Goal: Task Accomplishment & Management: Manage account settings

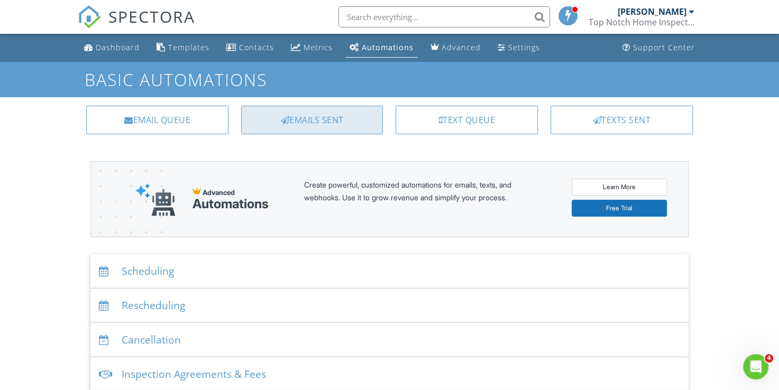
click at [337, 122] on div "Emails Sent" at bounding box center [312, 120] width 142 height 29
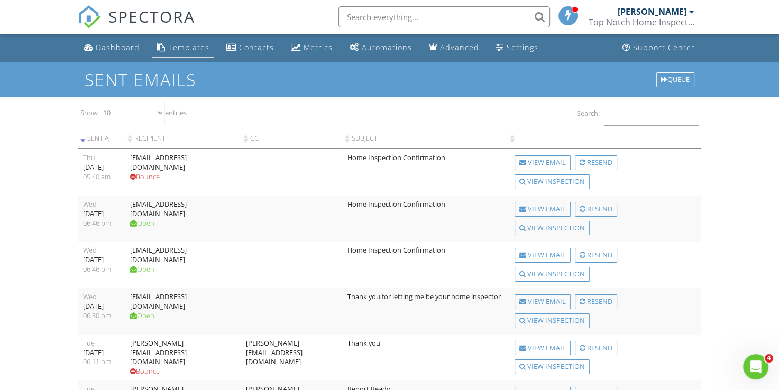
click at [186, 47] on div "Templates" at bounding box center [188, 47] width 41 height 10
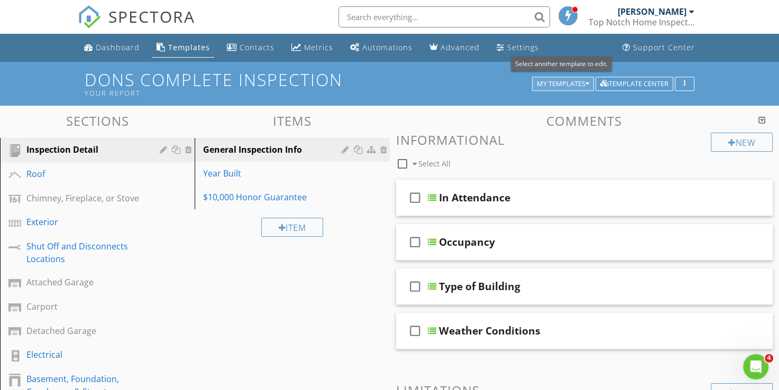
click at [546, 85] on div "My Templates" at bounding box center [563, 83] width 52 height 7
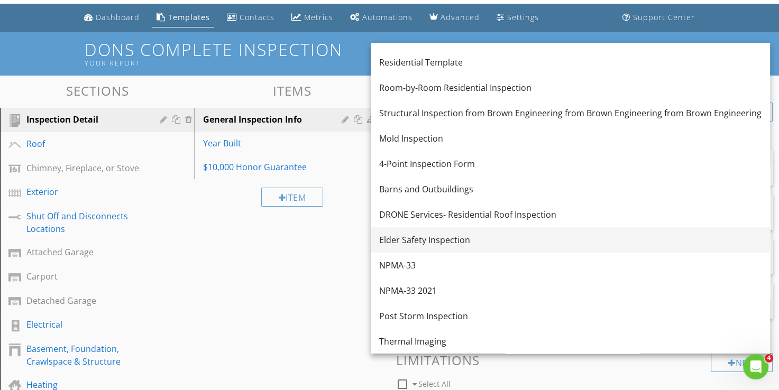
scroll to position [53, 0]
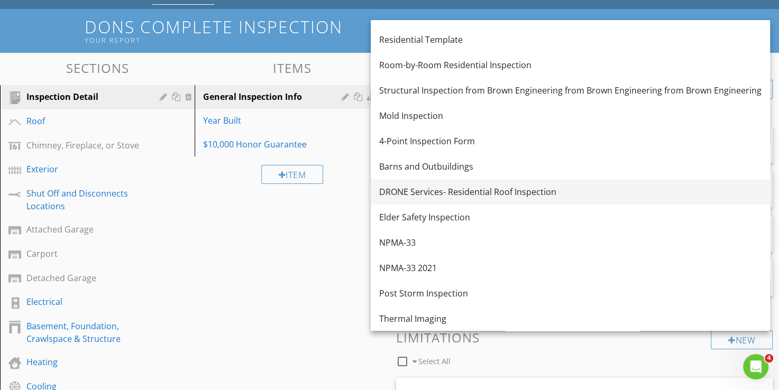
click at [429, 190] on div "DRONE Services- Residential Roof Inspection" at bounding box center [570, 192] width 382 height 13
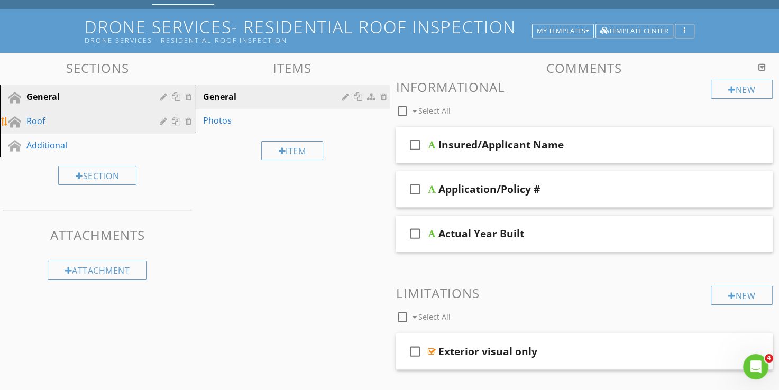
click at [30, 117] on div "Roof" at bounding box center [85, 121] width 118 height 13
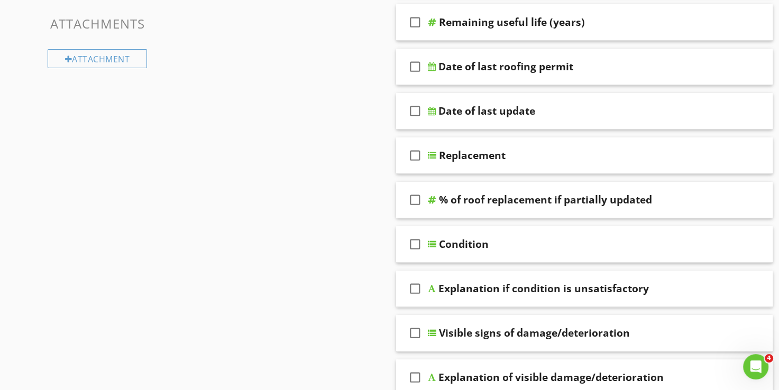
scroll to position [0, 0]
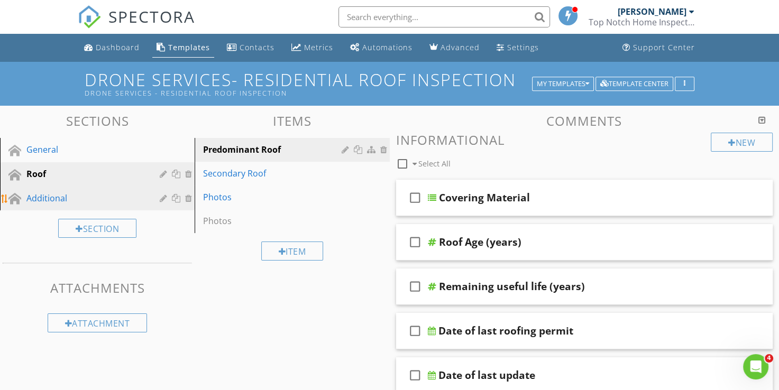
click at [75, 196] on div "Additional" at bounding box center [85, 198] width 118 height 13
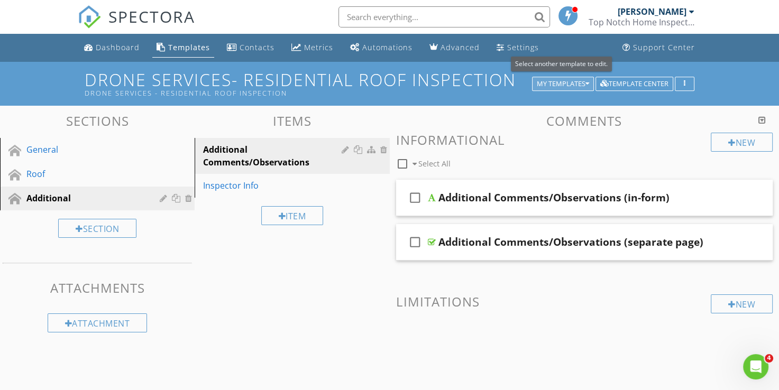
click at [564, 86] on div "My Templates" at bounding box center [563, 83] width 52 height 7
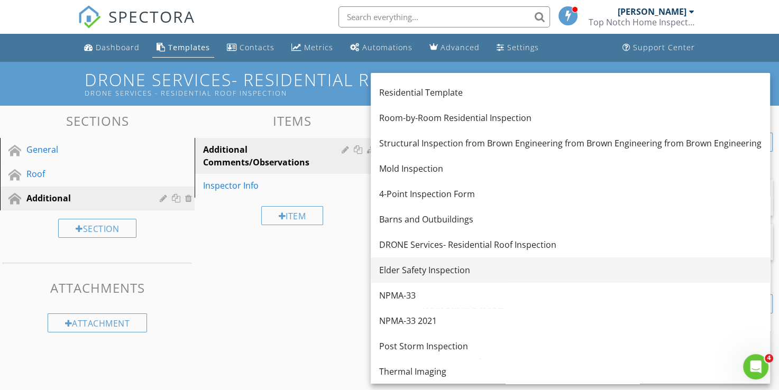
click at [404, 268] on div "Elder Safety Inspection" at bounding box center [570, 270] width 382 height 13
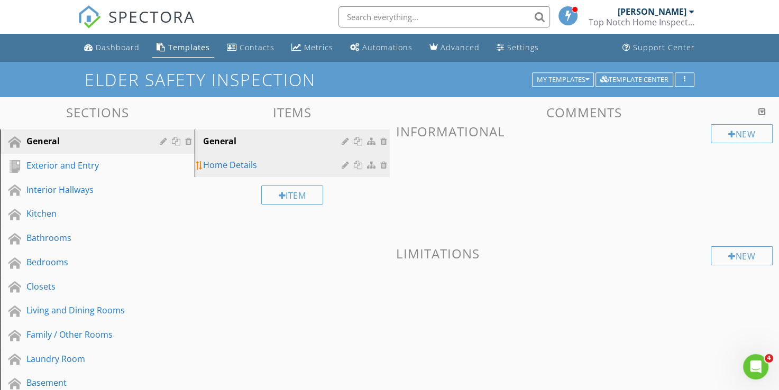
click at [239, 161] on div "Home Details" at bounding box center [273, 165] width 141 height 13
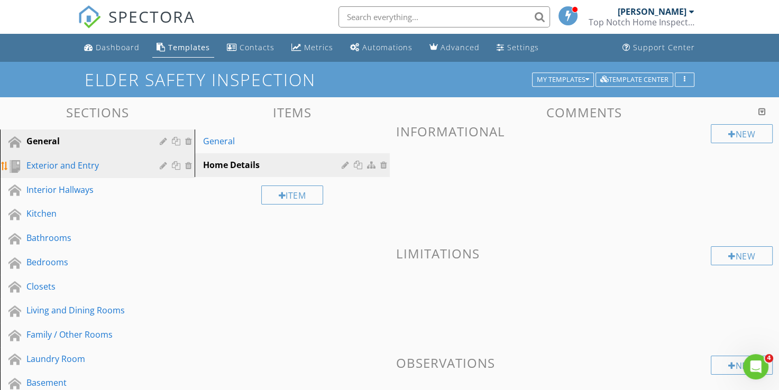
click at [52, 170] on div "Exterior and Entry" at bounding box center [85, 165] width 118 height 13
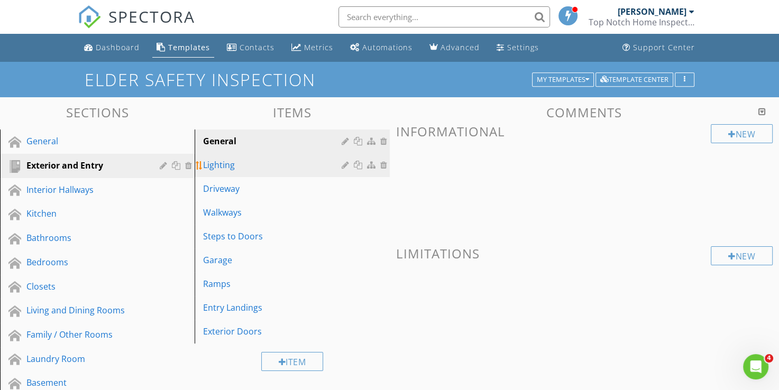
click at [216, 162] on div "Lighting" at bounding box center [273, 165] width 141 height 13
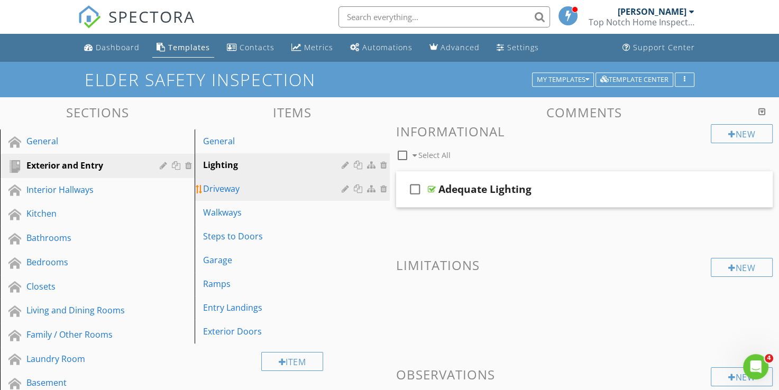
click at [221, 189] on div "Driveway" at bounding box center [273, 188] width 141 height 13
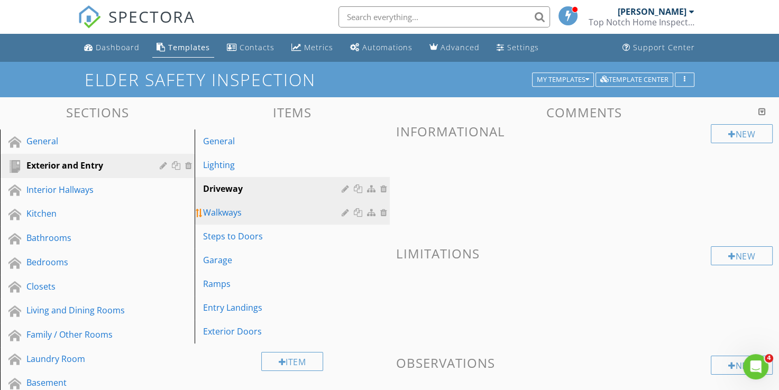
click at [227, 212] on div "Walkways" at bounding box center [273, 212] width 141 height 13
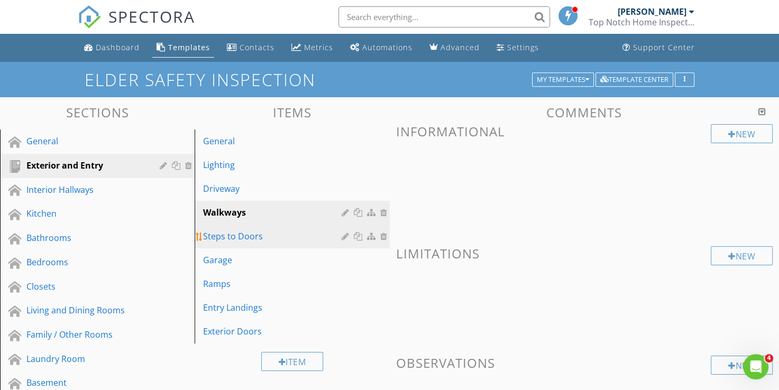
click at [230, 237] on div "Steps to Doors" at bounding box center [273, 236] width 141 height 13
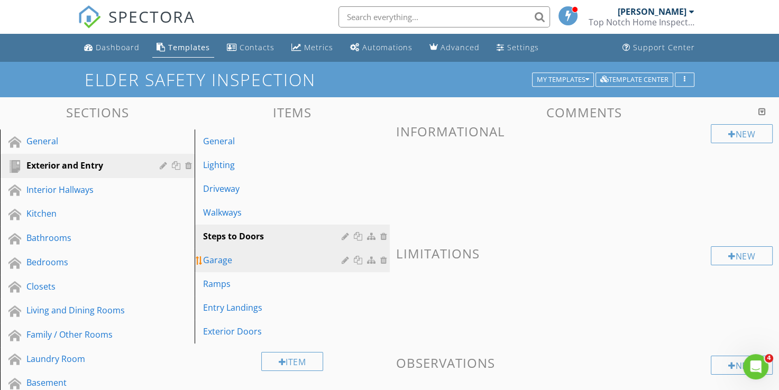
click at [230, 258] on div "Garage" at bounding box center [273, 260] width 141 height 13
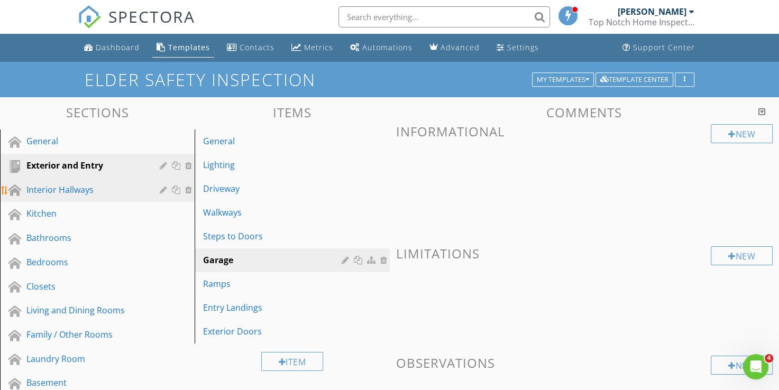
click at [80, 195] on div "Interior Hallways" at bounding box center [85, 190] width 118 height 13
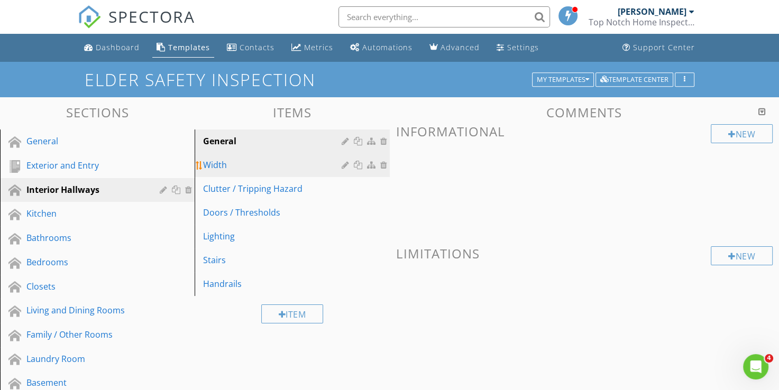
click at [222, 164] on div "Width" at bounding box center [273, 165] width 141 height 13
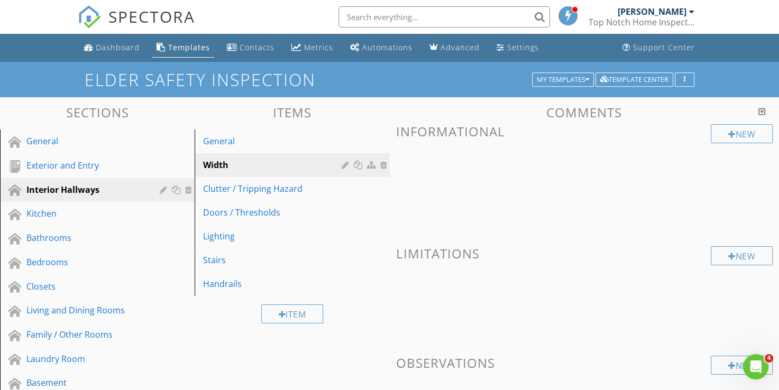
click at [208, 117] on h3 "Items" at bounding box center [292, 112] width 195 height 14
click at [560, 79] on div "My Templates" at bounding box center [563, 79] width 52 height 7
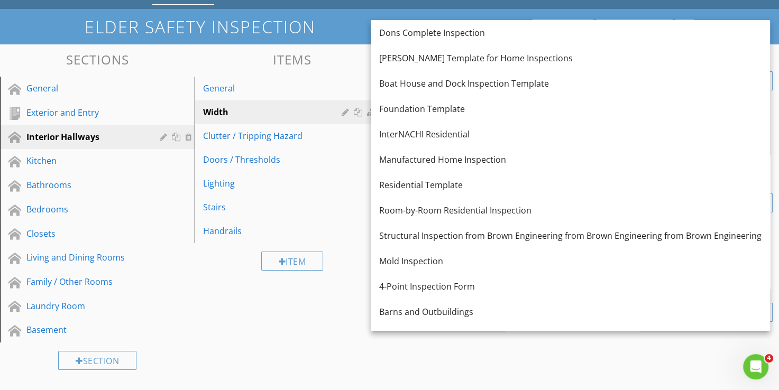
click at [356, 52] on h3 "Items" at bounding box center [292, 59] width 195 height 14
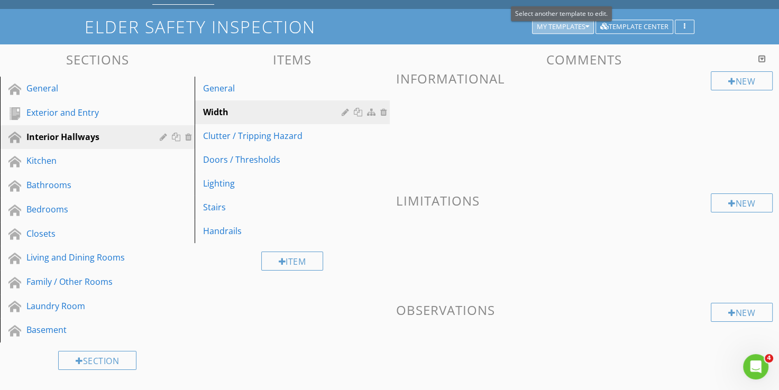
click at [567, 25] on div "My Templates" at bounding box center [563, 26] width 52 height 7
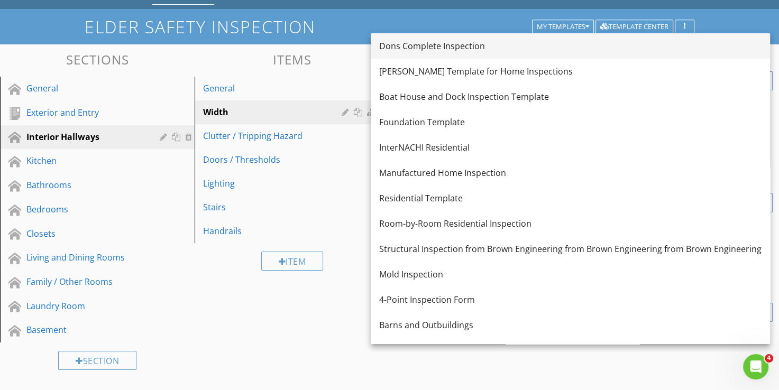
click at [478, 43] on div "Dons Complete Inspection" at bounding box center [570, 46] width 382 height 13
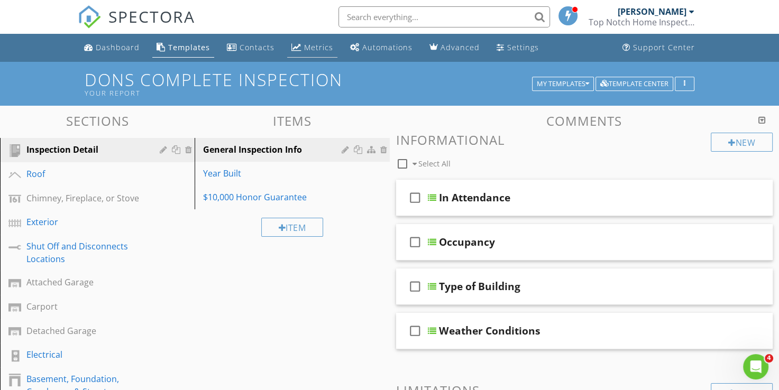
click at [304, 50] on div "Metrics" at bounding box center [318, 47] width 29 height 10
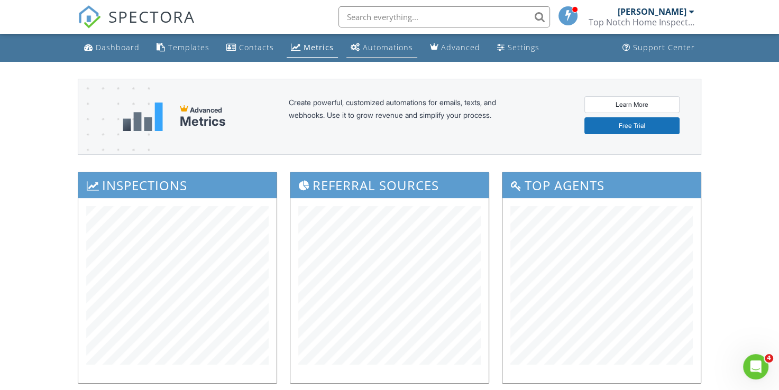
click at [373, 49] on div "Automations" at bounding box center [388, 47] width 50 height 10
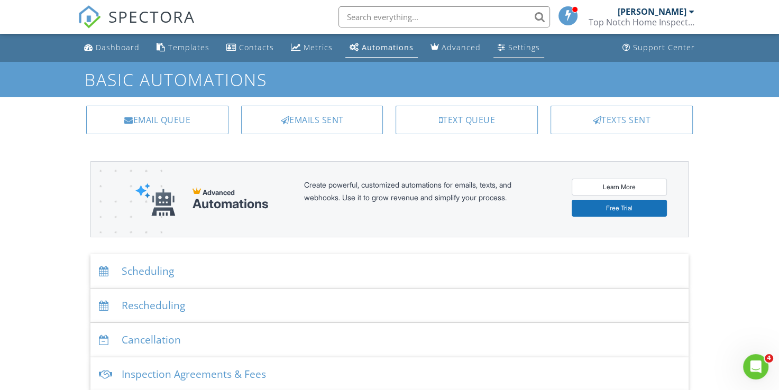
click at [510, 51] on div "Settings" at bounding box center [524, 47] width 32 height 10
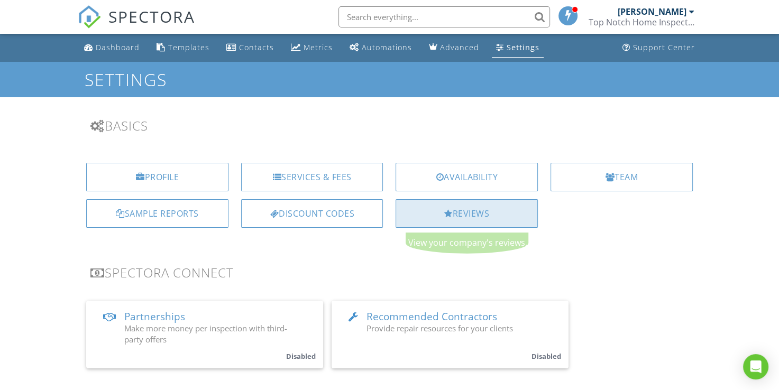
click at [432, 210] on div "Reviews" at bounding box center [467, 213] width 142 height 29
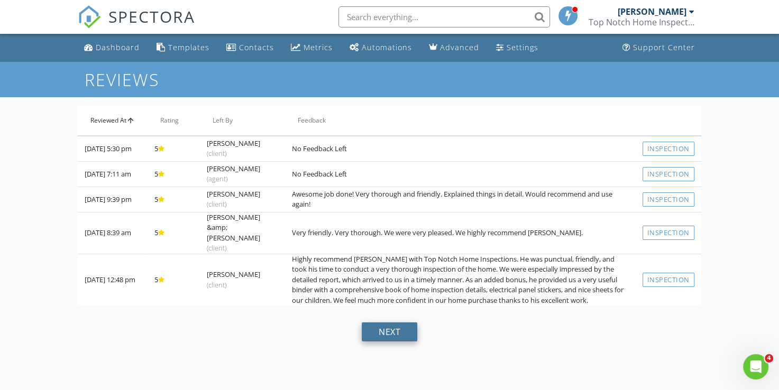
click at [383, 340] on div "next" at bounding box center [390, 332] width 56 height 19
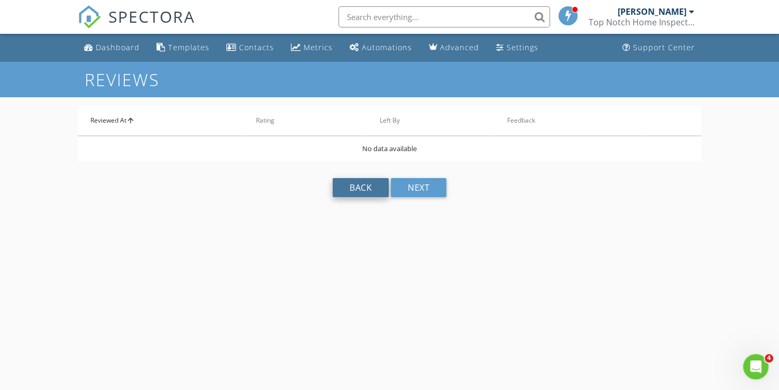
click at [358, 189] on div "back" at bounding box center [361, 187] width 56 height 19
